Goal: Task Accomplishment & Management: Use online tool/utility

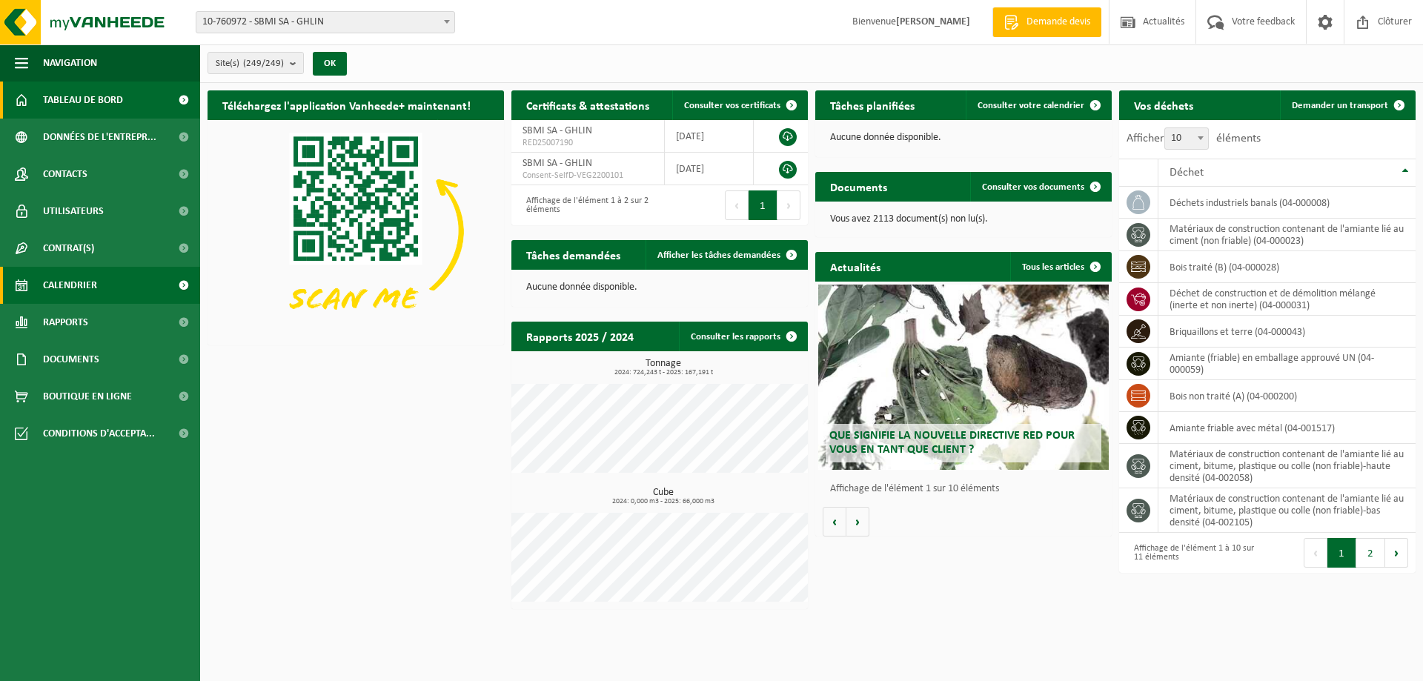
click at [96, 286] on span "Calendrier" at bounding box center [70, 285] width 54 height 37
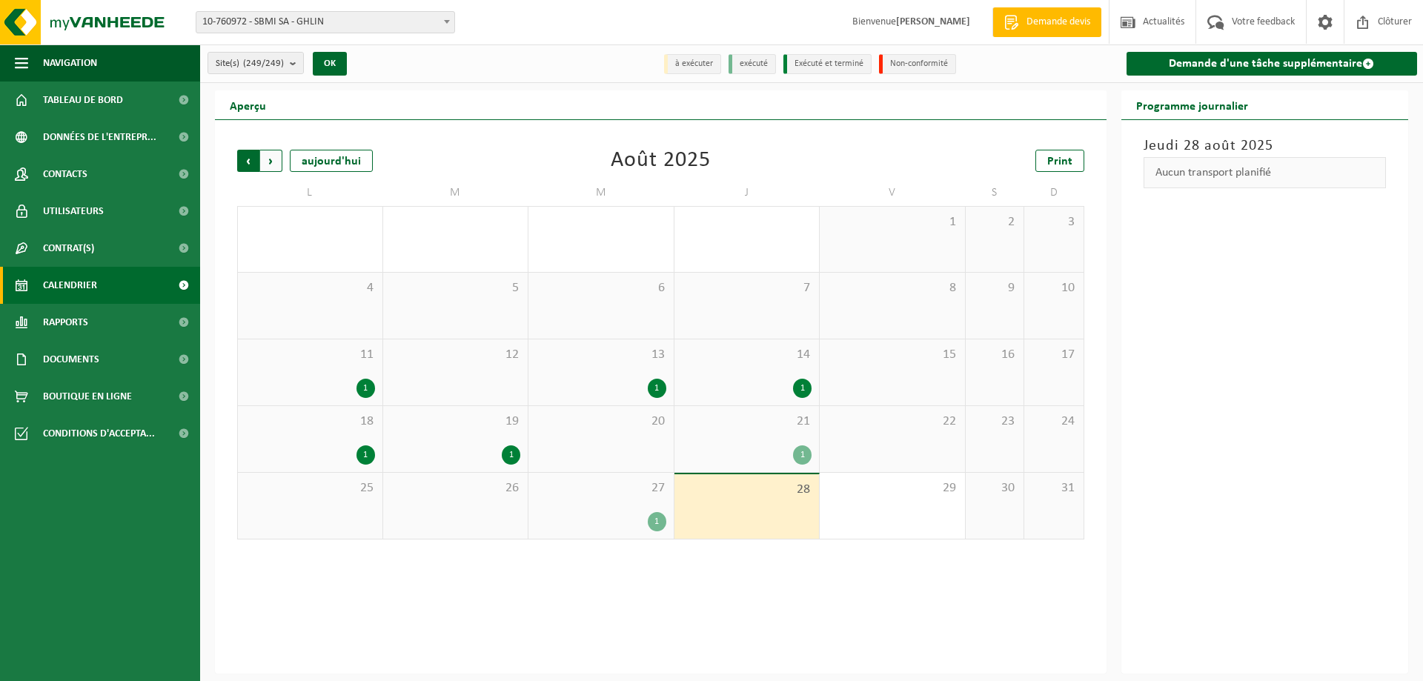
click at [267, 159] on span "Suivant" at bounding box center [271, 161] width 22 height 22
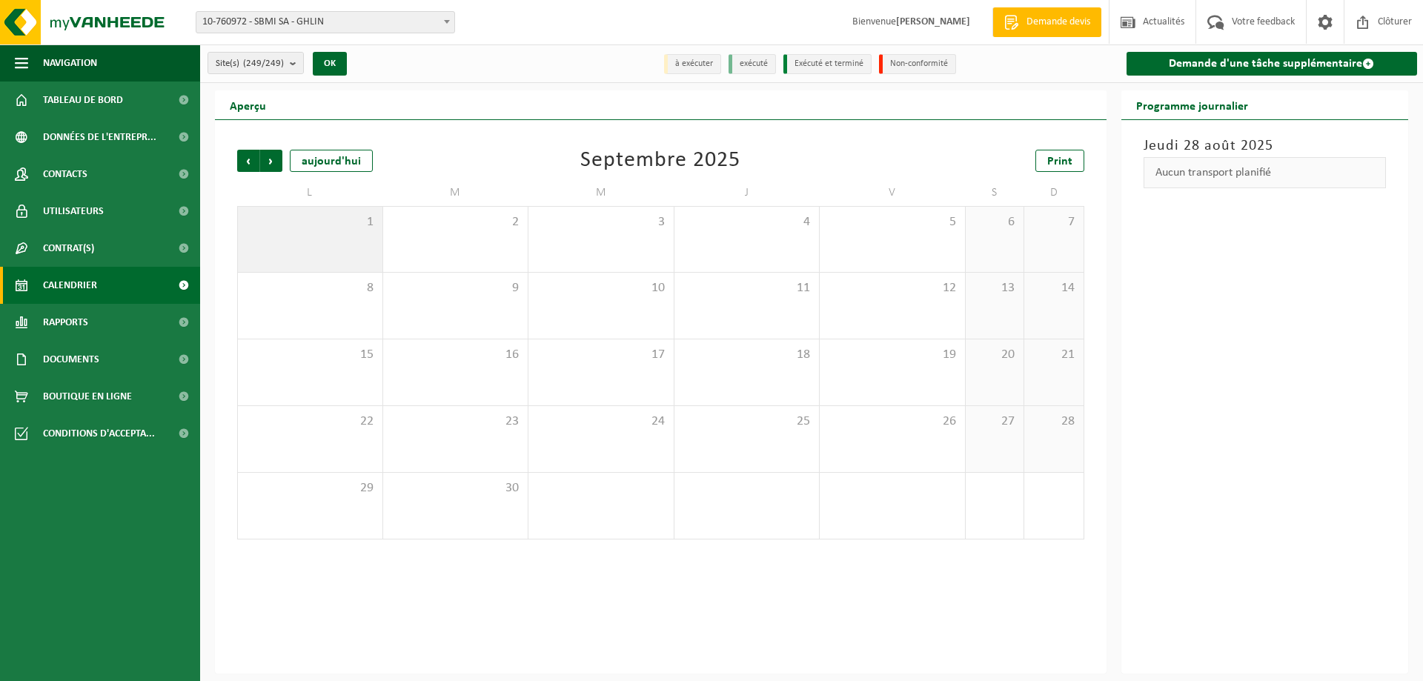
click at [318, 227] on span "1" at bounding box center [310, 222] width 130 height 16
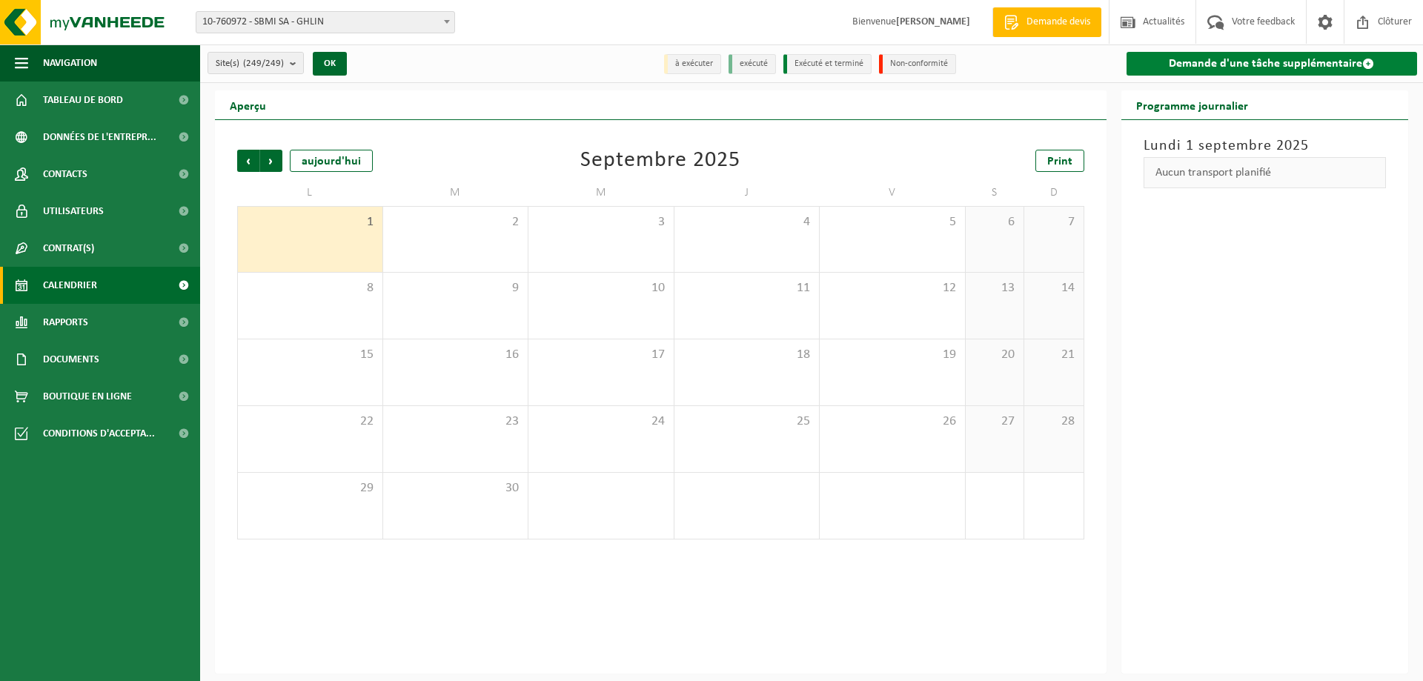
click at [1291, 73] on link "Demande d'une tâche supplémentaire" at bounding box center [1271, 64] width 291 height 24
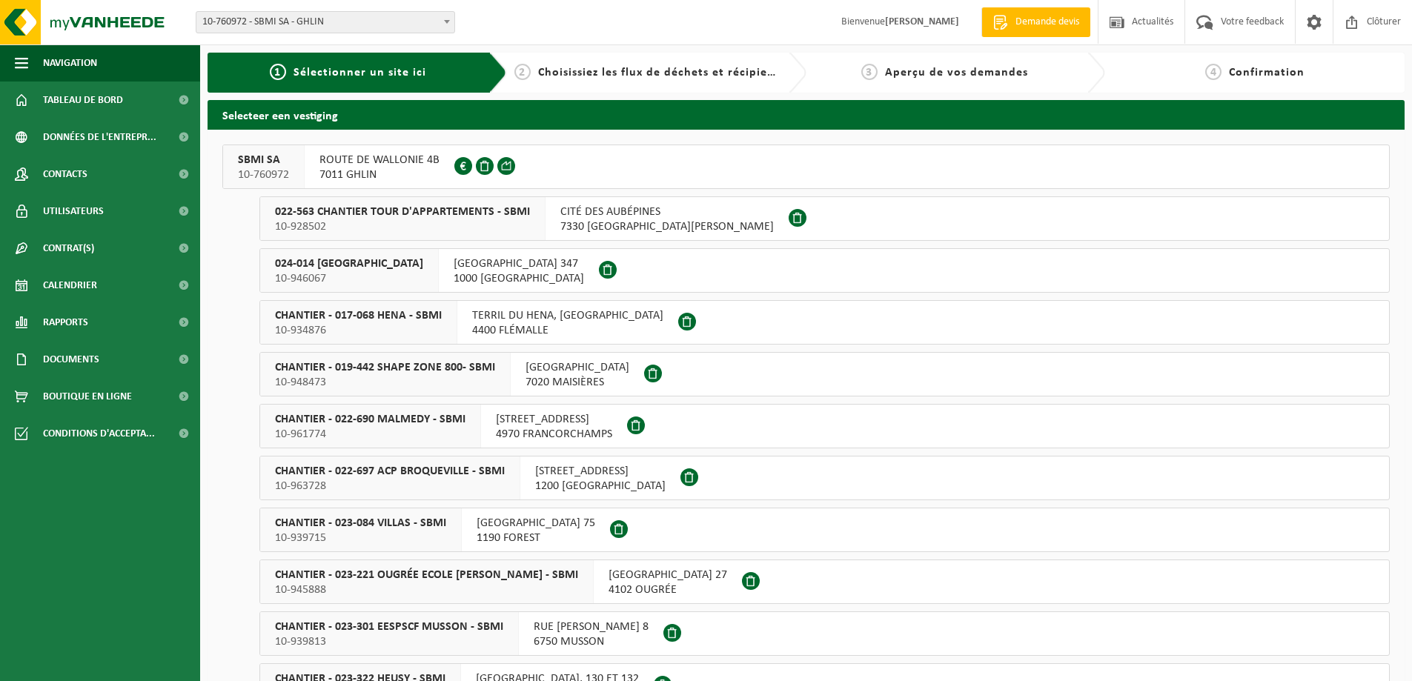
click at [376, 160] on span "ROUTE DE WALLONIE 4B" at bounding box center [379, 160] width 120 height 15
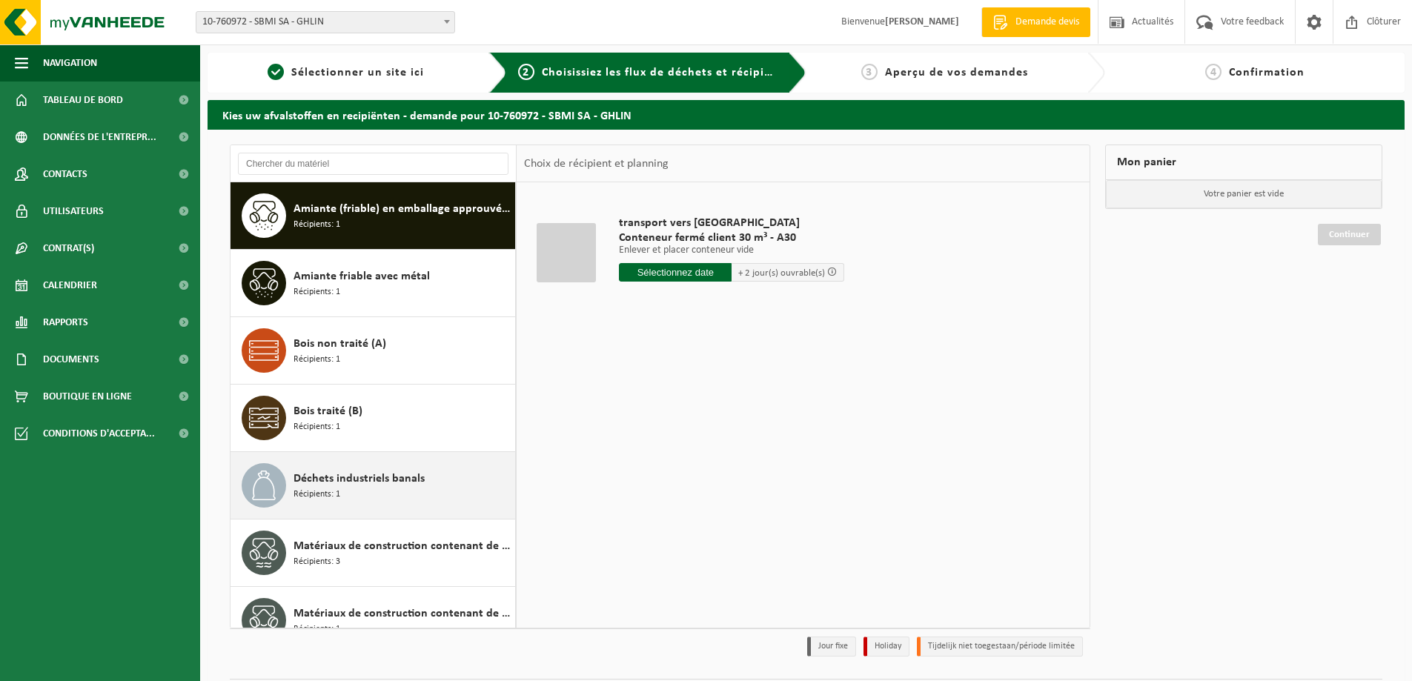
scroll to position [26, 0]
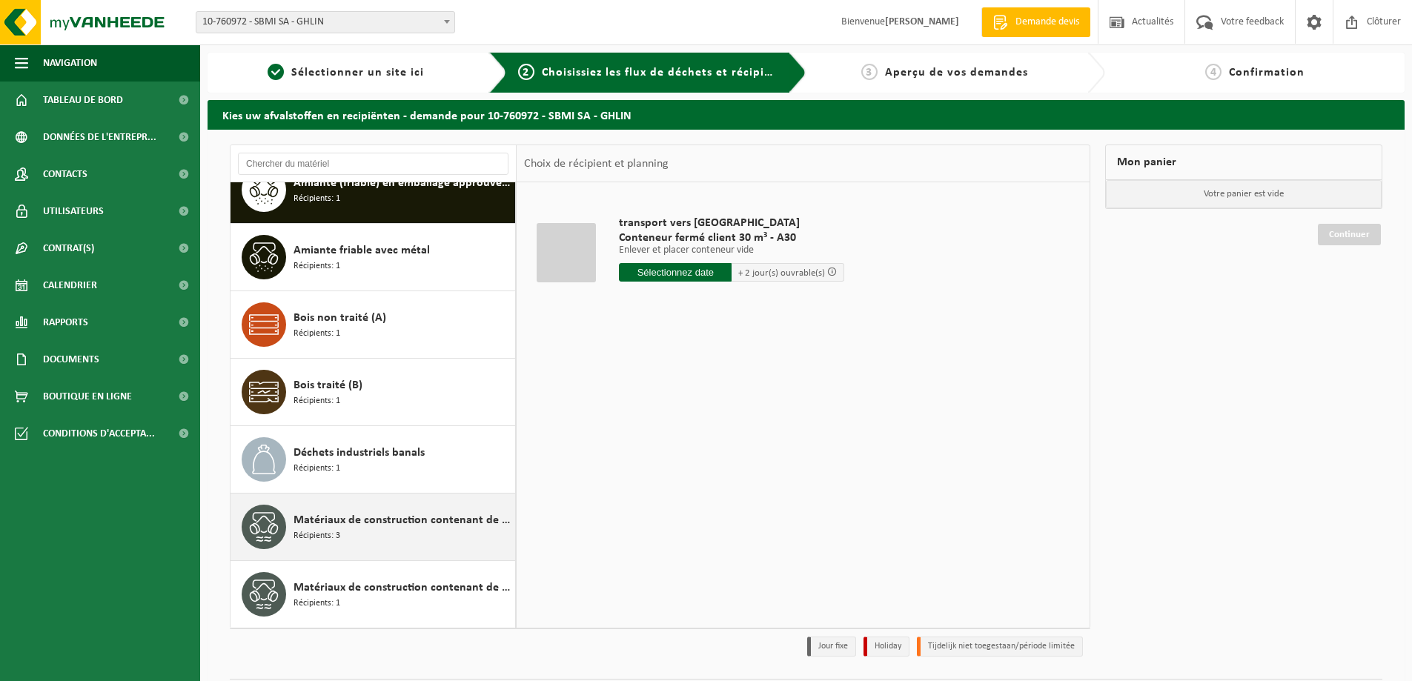
click at [366, 540] on div "Matériaux de construction contenant de l'amiante lié au ciment (non friable) Ré…" at bounding box center [402, 527] width 218 height 44
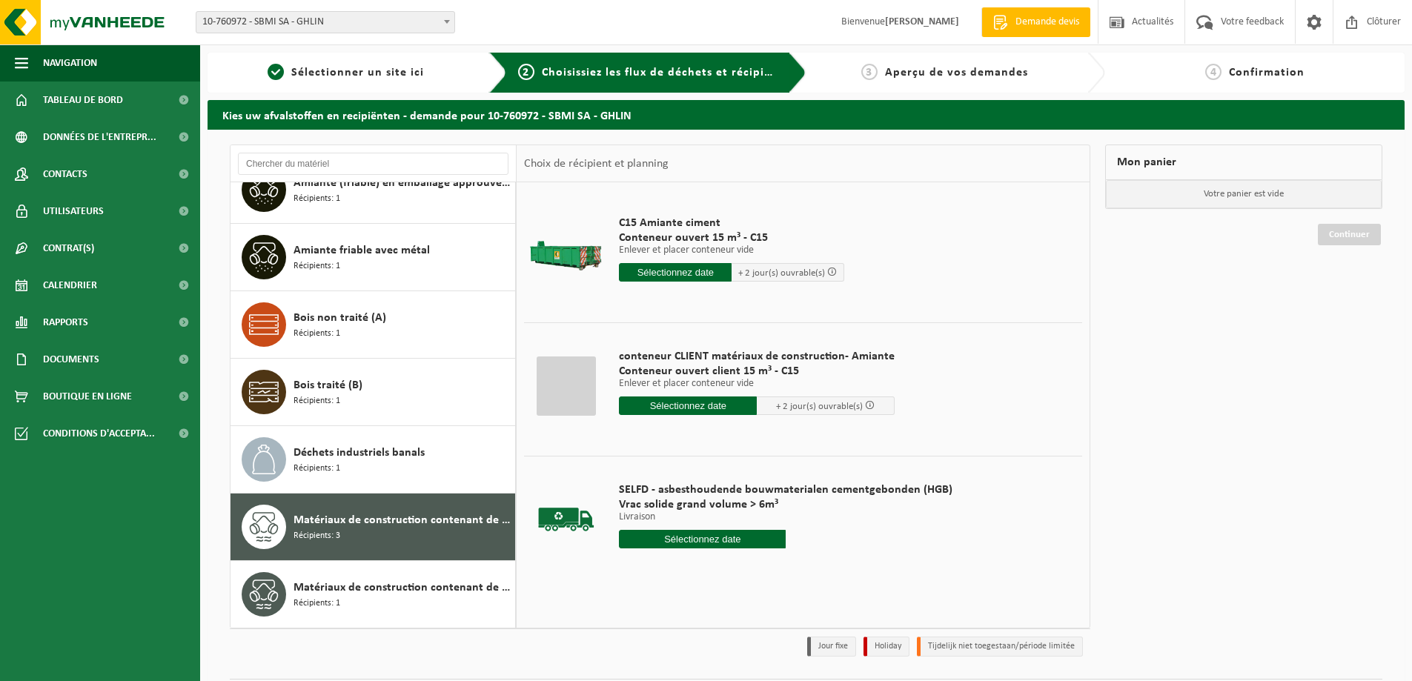
click at [671, 541] on input "text" at bounding box center [702, 539] width 167 height 19
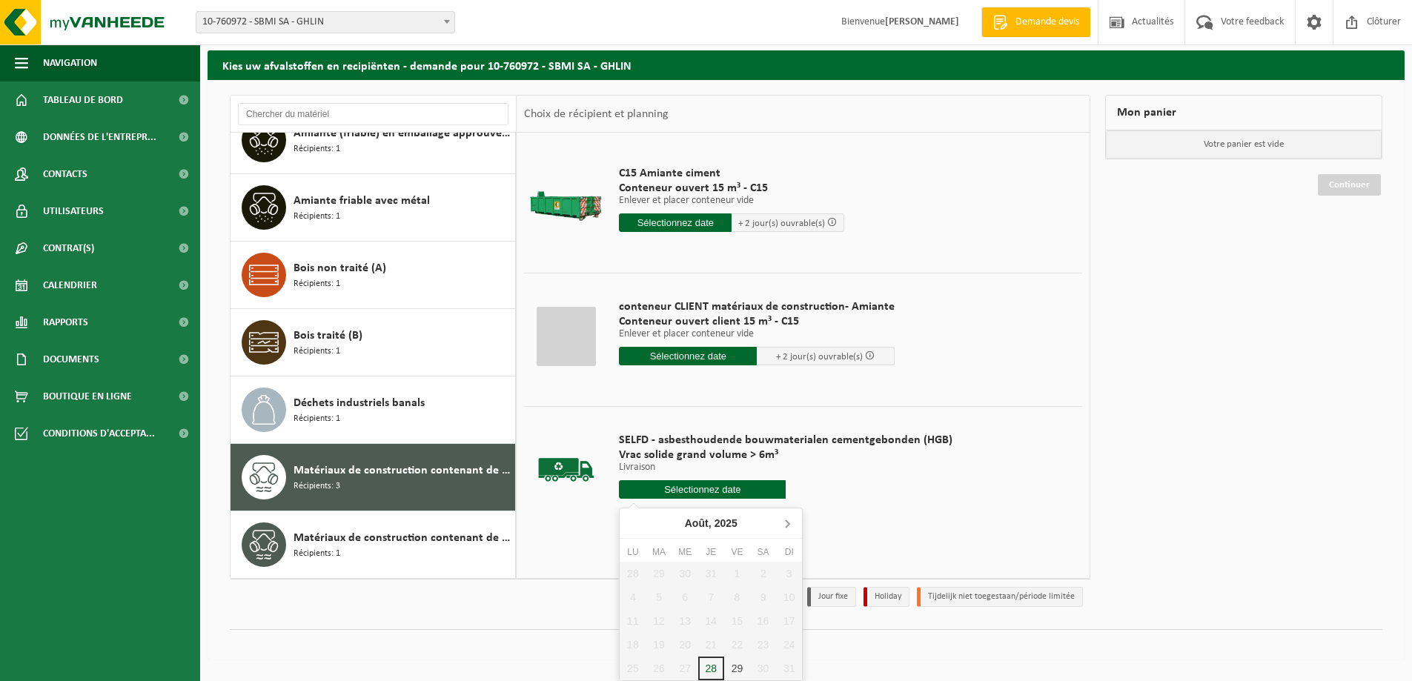
click at [792, 518] on icon at bounding box center [787, 523] width 24 height 24
click at [644, 577] on div "1" at bounding box center [632, 574] width 26 height 24
type input "à partir de [DATE]"
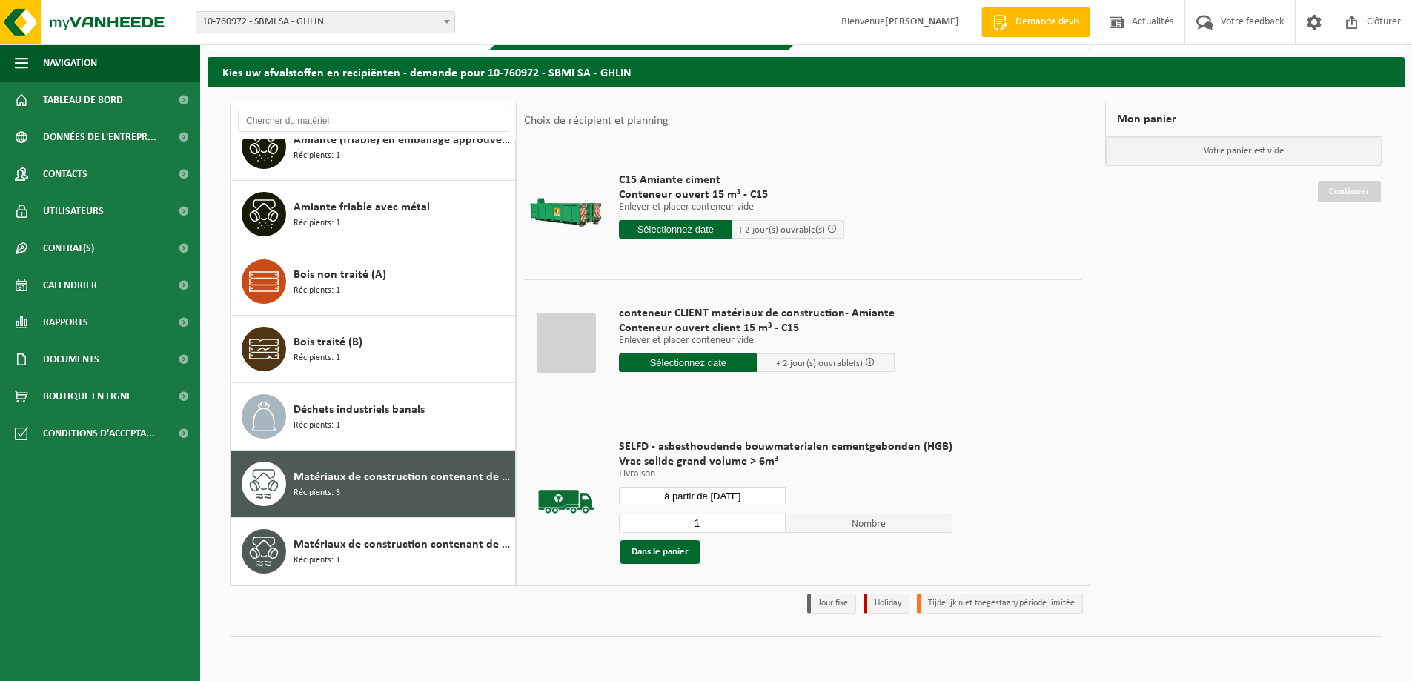
scroll to position [50, 0]
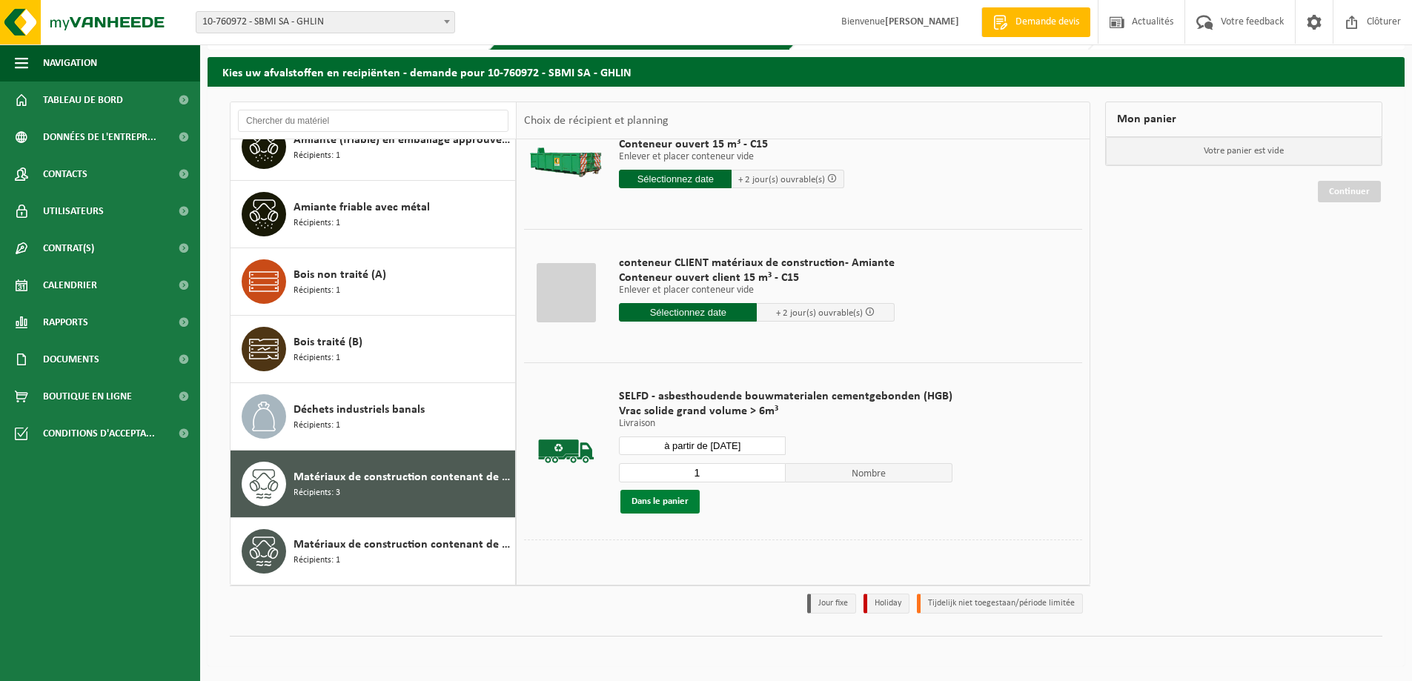
click at [690, 503] on button "Dans le panier" at bounding box center [659, 502] width 79 height 24
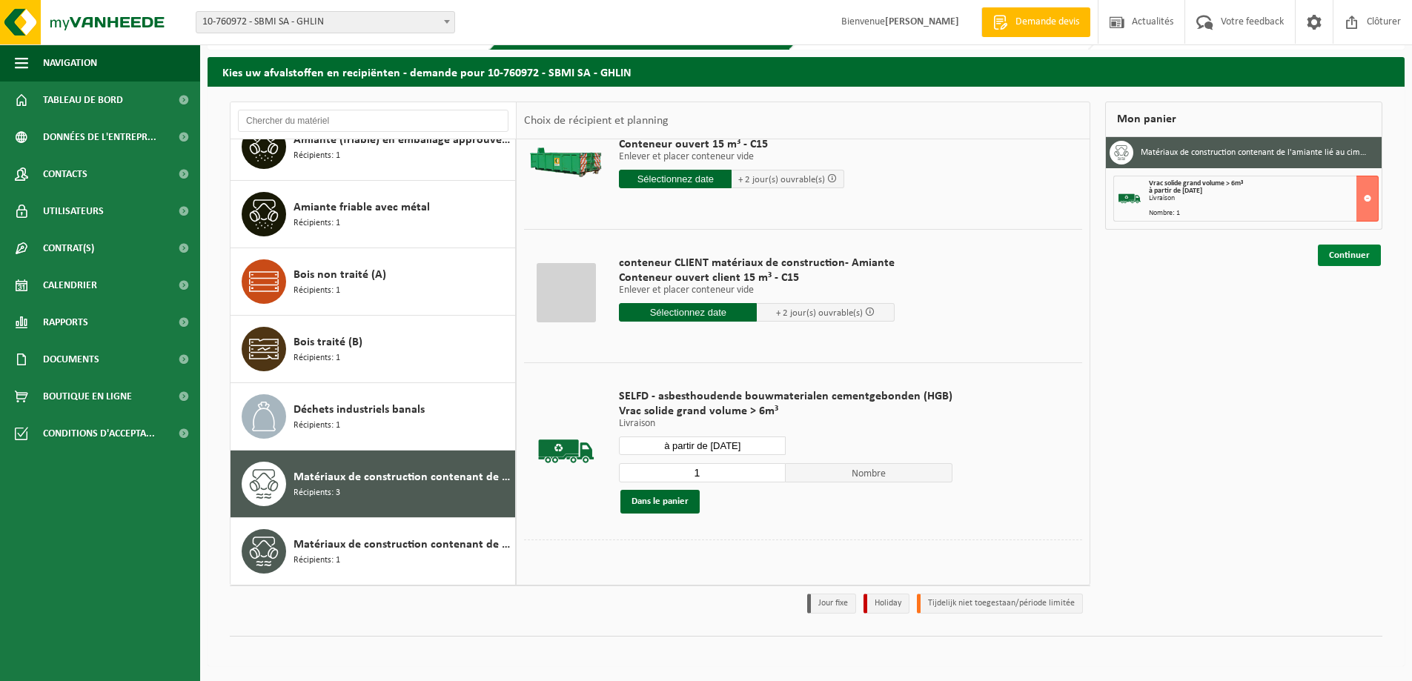
click at [1352, 255] on link "Continuer" at bounding box center [1348, 255] width 63 height 21
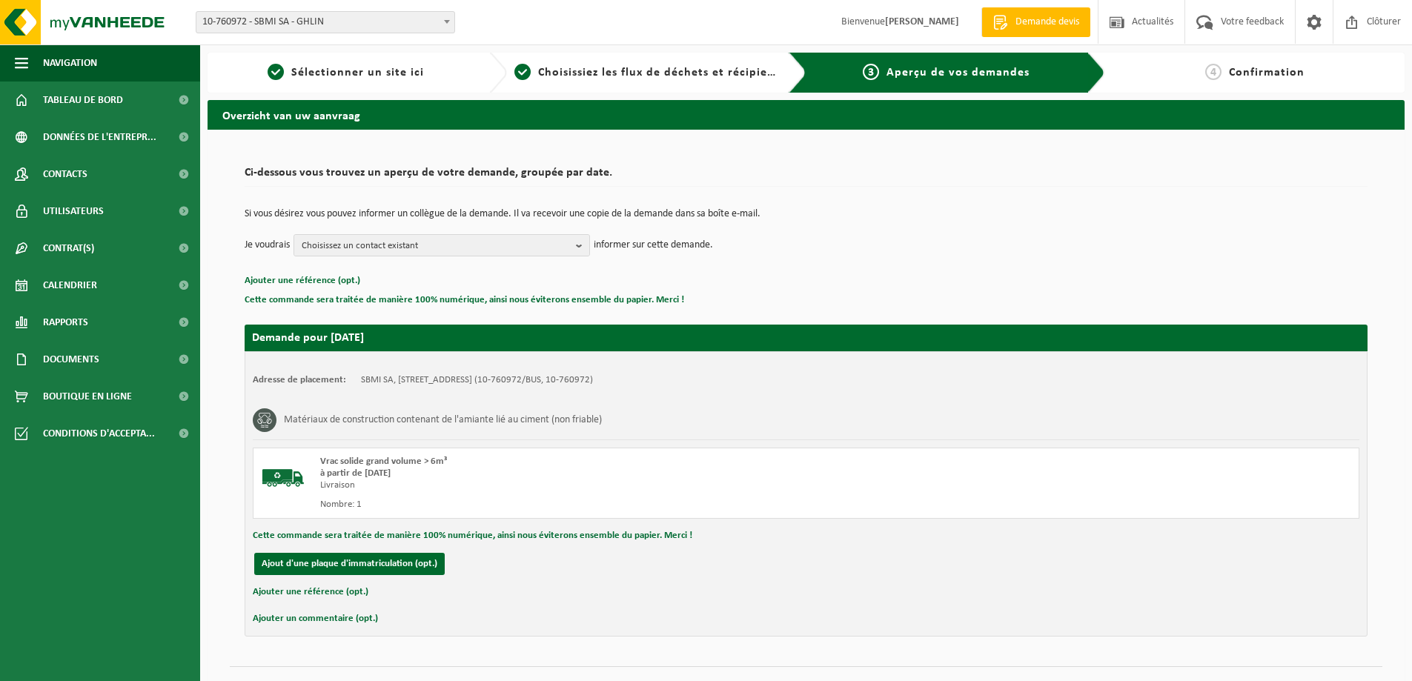
scroll to position [30, 0]
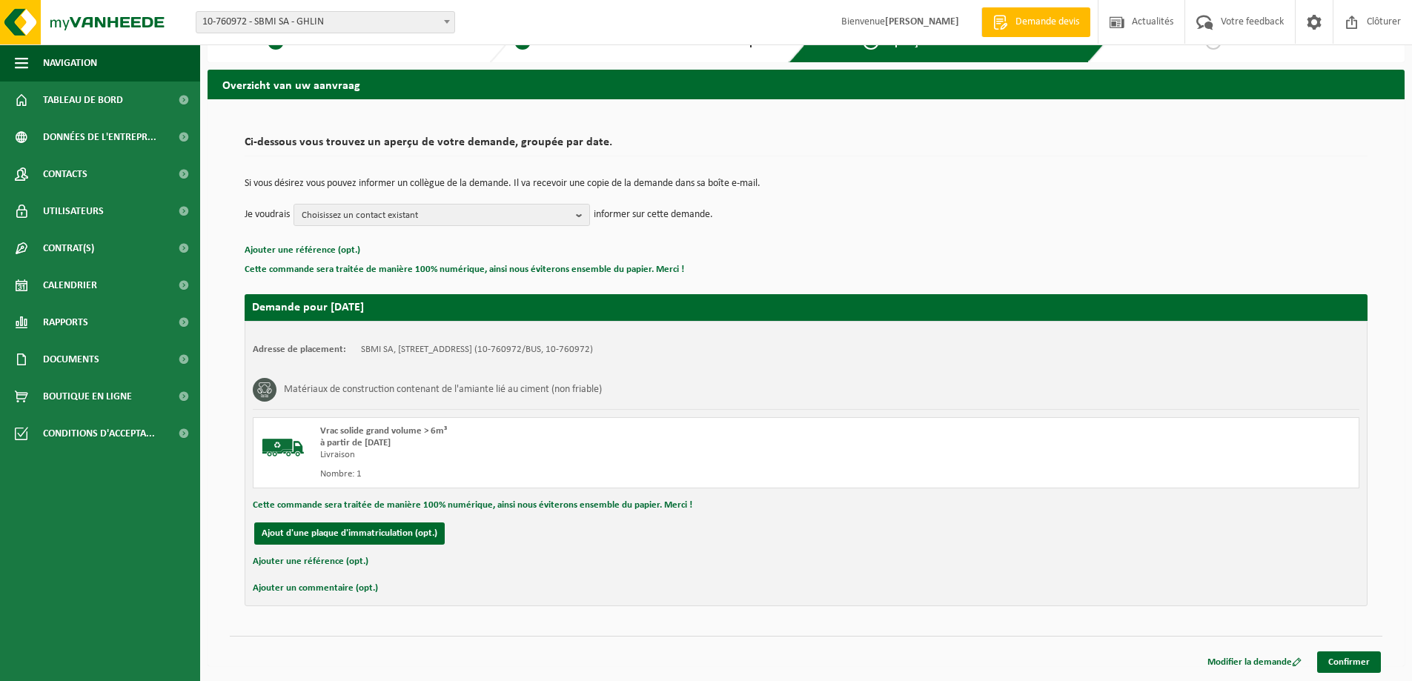
click at [322, 565] on button "Ajouter une référence (opt.)" at bounding box center [311, 561] width 116 height 19
click at [338, 558] on input "text" at bounding box center [829, 563] width 1029 height 22
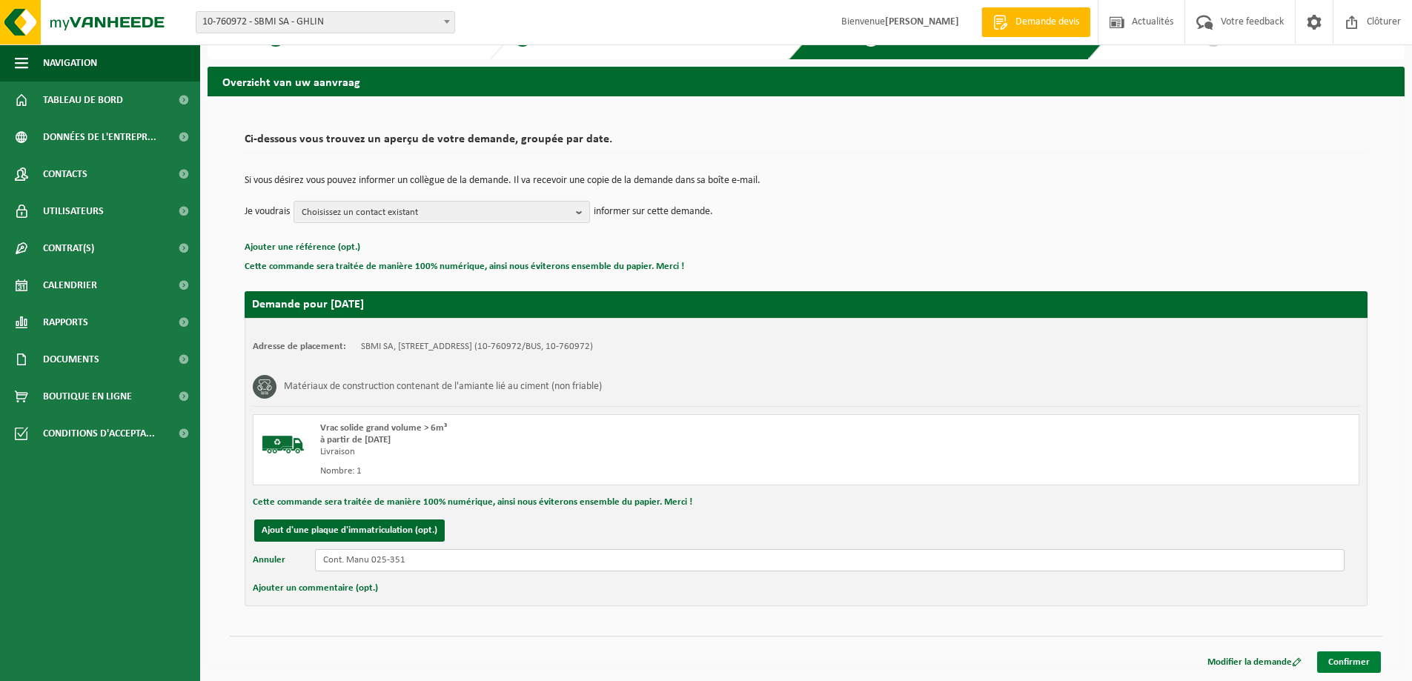
type input "Cont. Manu 025-351"
click at [1342, 660] on link "Confirmer" at bounding box center [1349, 661] width 64 height 21
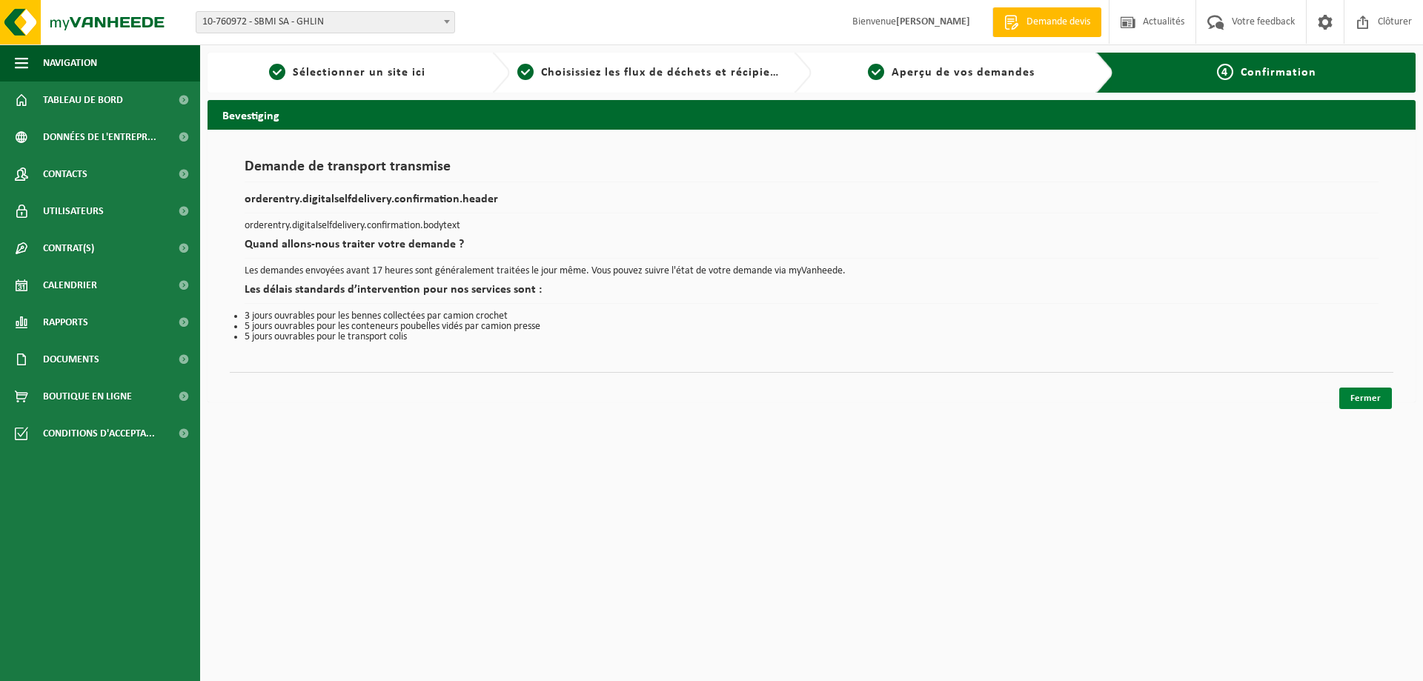
click at [1357, 399] on link "Fermer" at bounding box center [1365, 398] width 53 height 21
